Goal: Navigation & Orientation: Find specific page/section

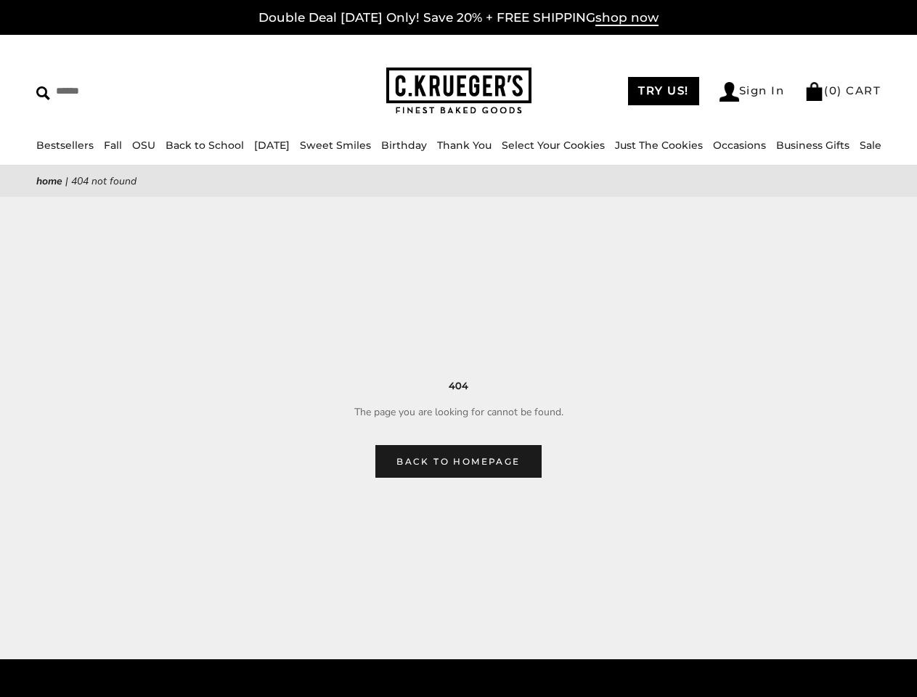
click at [458, 349] on main "Home | 404 Not Found 404 The page you are looking for cannot be found. Back to …" at bounding box center [458, 322] width 917 height 312
click at [716, 145] on link "Occasions" at bounding box center [739, 145] width 53 height 13
